Goal: Find specific page/section: Find specific page/section

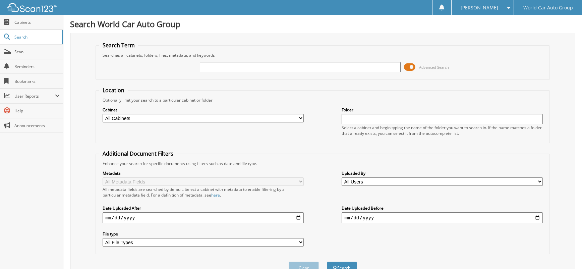
click at [221, 67] on input "text" at bounding box center [300, 67] width 201 height 10
type input "044803"
click at [327, 261] on button "Search" at bounding box center [342, 267] width 30 height 12
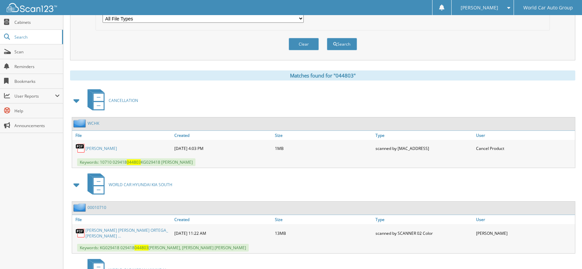
click at [114, 148] on link "SAMANTHA ORTEGA" at bounding box center [100, 148] width 31 height 6
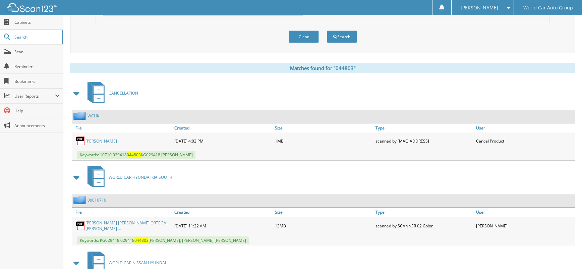
scroll to position [0, 0]
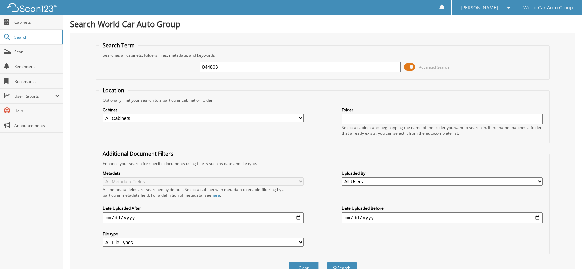
drag, startPoint x: 183, startPoint y: 66, endPoint x: 179, endPoint y: 66, distance: 4.0
click at [179, 66] on div "044803 Advanced Search" at bounding box center [322, 67] width 446 height 18
type input "029418"
click at [327, 261] on button "Search" at bounding box center [342, 267] width 30 height 12
click at [158, 69] on div "029418 Advanced Search" at bounding box center [322, 67] width 446 height 18
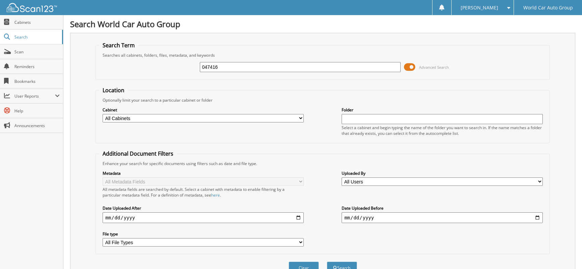
type input "047416"
click at [327, 261] on button "Search" at bounding box center [342, 267] width 30 height 12
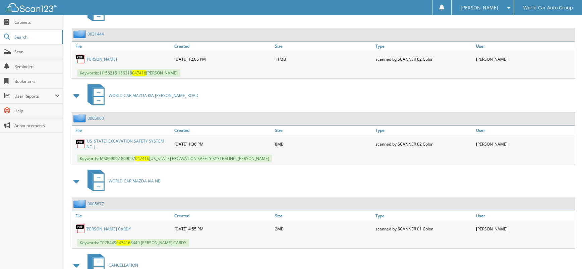
scroll to position [442, 0]
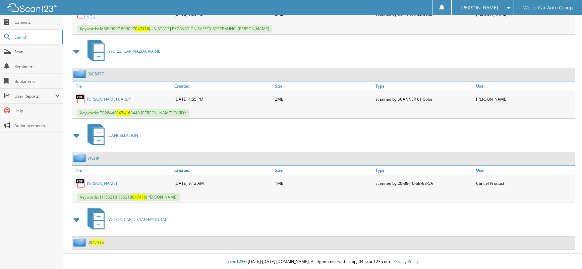
click at [117, 182] on link "PORFIRIO RODRIGUEZ" at bounding box center [100, 183] width 31 height 6
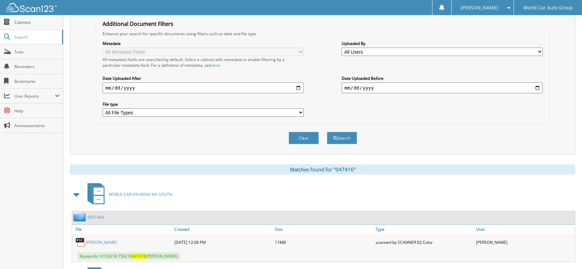
scroll to position [0, 0]
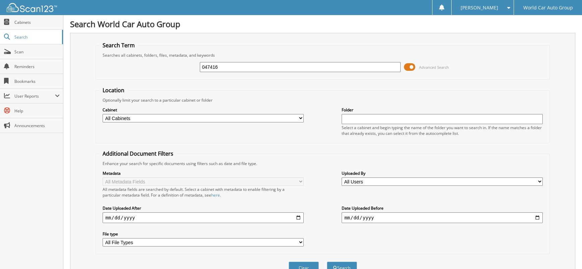
drag, startPoint x: 236, startPoint y: 69, endPoint x: 198, endPoint y: 69, distance: 37.5
click at [198, 69] on div "047416 Advanced Search" at bounding box center [322, 67] width 446 height 18
type input "047824"
click at [327, 261] on button "Search" at bounding box center [342, 267] width 30 height 12
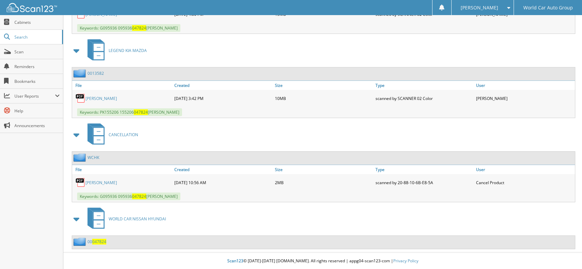
scroll to position [358, 0]
click at [100, 181] on link "[PERSON_NAME]" at bounding box center [100, 182] width 31 height 6
click at [105, 181] on link "[PERSON_NAME]" at bounding box center [100, 182] width 31 height 6
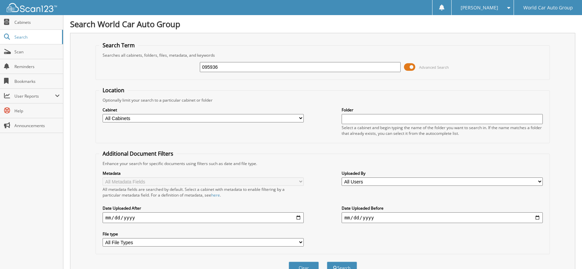
type input "095936"
click at [327, 261] on button "Search" at bounding box center [342, 267] width 30 height 12
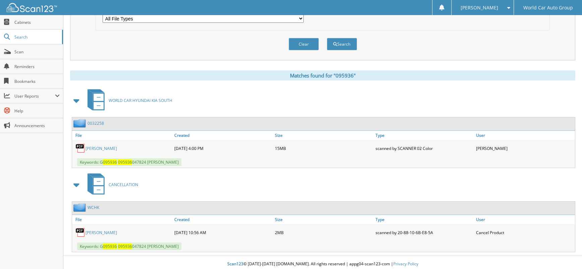
scroll to position [227, 0]
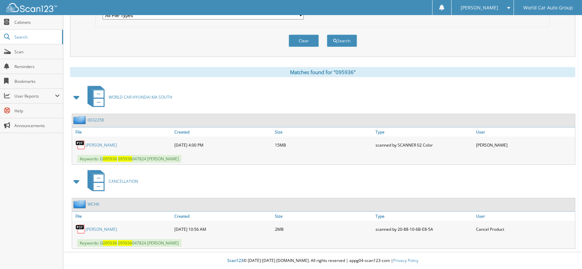
click at [100, 228] on link "[PERSON_NAME]" at bounding box center [100, 229] width 31 height 6
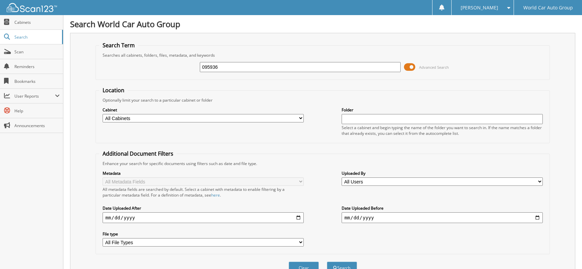
drag, startPoint x: 257, startPoint y: 69, endPoint x: 139, endPoint y: 71, distance: 118.3
click at [140, 71] on div "095936 Advanced Search" at bounding box center [322, 67] width 446 height 18
type input "laie"
click at [327, 261] on button "Search" at bounding box center [342, 267] width 30 height 12
click at [160, 68] on div "laie Advanced Search" at bounding box center [322, 67] width 446 height 18
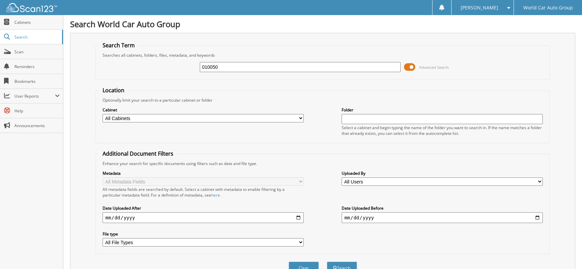
type input "010050"
click at [327, 261] on button "Search" at bounding box center [342, 267] width 30 height 12
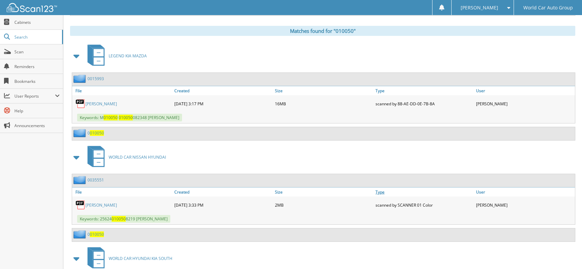
scroll to position [308, 0]
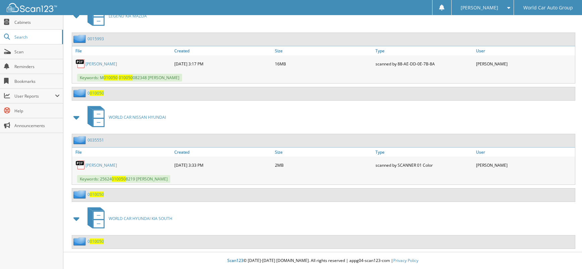
click at [117, 64] on link "BENJAMIN GEORGESCU" at bounding box center [100, 64] width 31 height 6
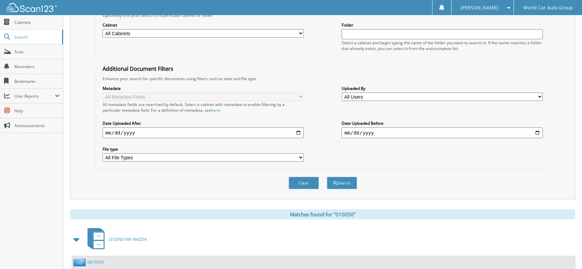
scroll to position [0, 0]
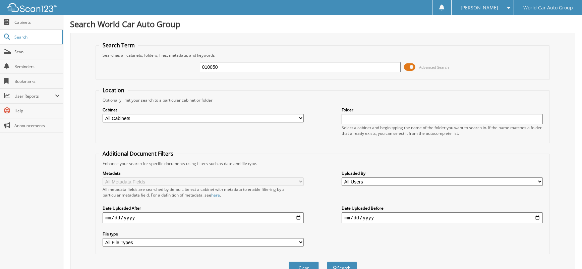
drag, startPoint x: 220, startPoint y: 68, endPoint x: 188, endPoint y: 68, distance: 32.2
click at [187, 68] on div "010050 Advanced Search" at bounding box center [322, 67] width 446 height 18
type input "048693"
click at [327, 261] on button "Search" at bounding box center [342, 267] width 30 height 12
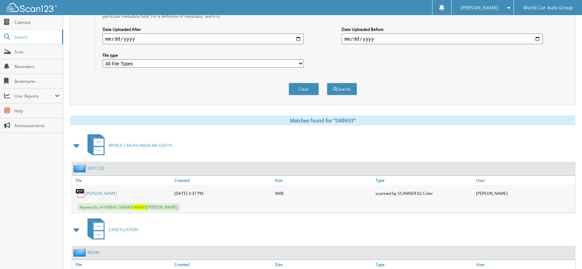
scroll to position [268, 0]
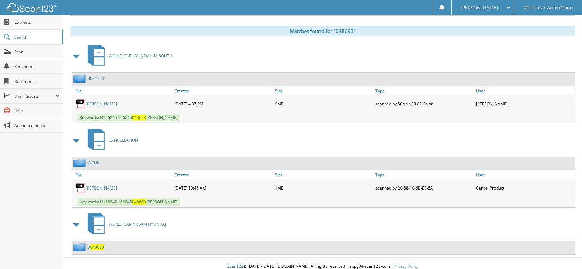
click at [112, 186] on link "[PERSON_NAME]" at bounding box center [100, 188] width 31 height 6
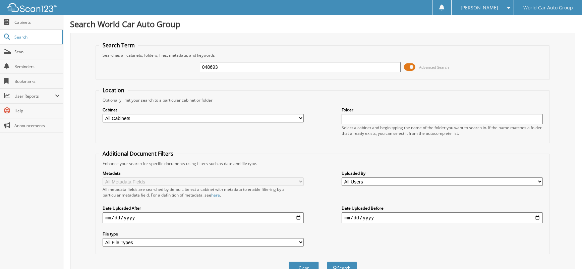
drag, startPoint x: 221, startPoint y: 66, endPoint x: 168, endPoint y: 64, distance: 53.0
click at [168, 64] on div "048693 Advanced Search" at bounding box center [322, 67] width 446 height 18
type input "704322"
click at [327, 261] on button "Search" at bounding box center [342, 267] width 30 height 12
drag, startPoint x: 221, startPoint y: 263, endPoint x: 228, endPoint y: 267, distance: 8.3
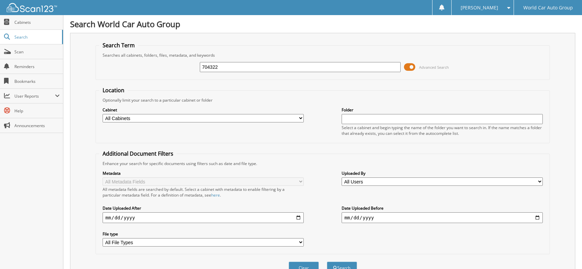
click at [221, 264] on div "Clear Search" at bounding box center [322, 267] width 454 height 27
